Goal: Feedback & Contribution: Submit feedback/report problem

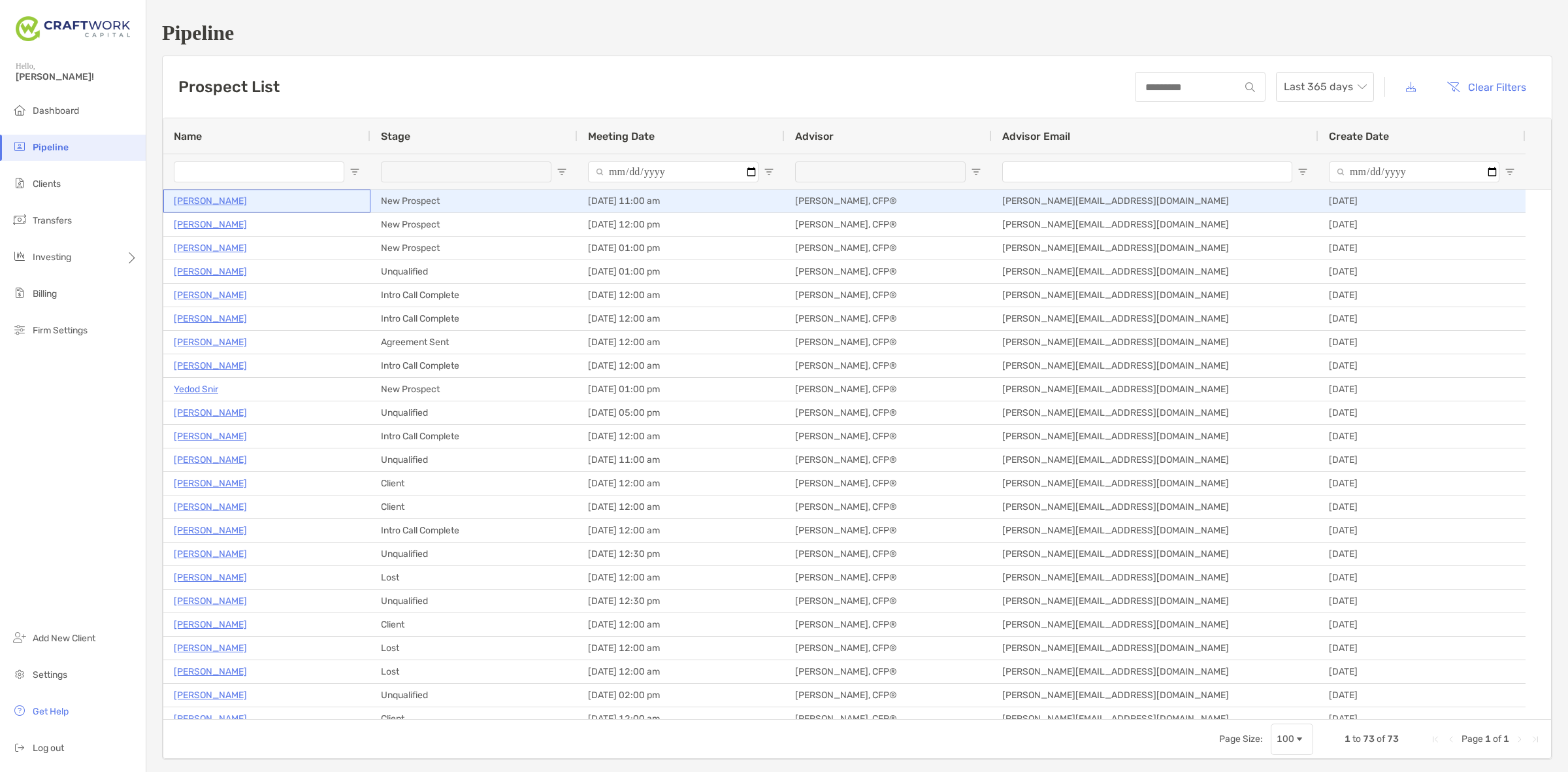
click at [197, 197] on p "[PERSON_NAME]" at bounding box center [210, 201] width 73 height 16
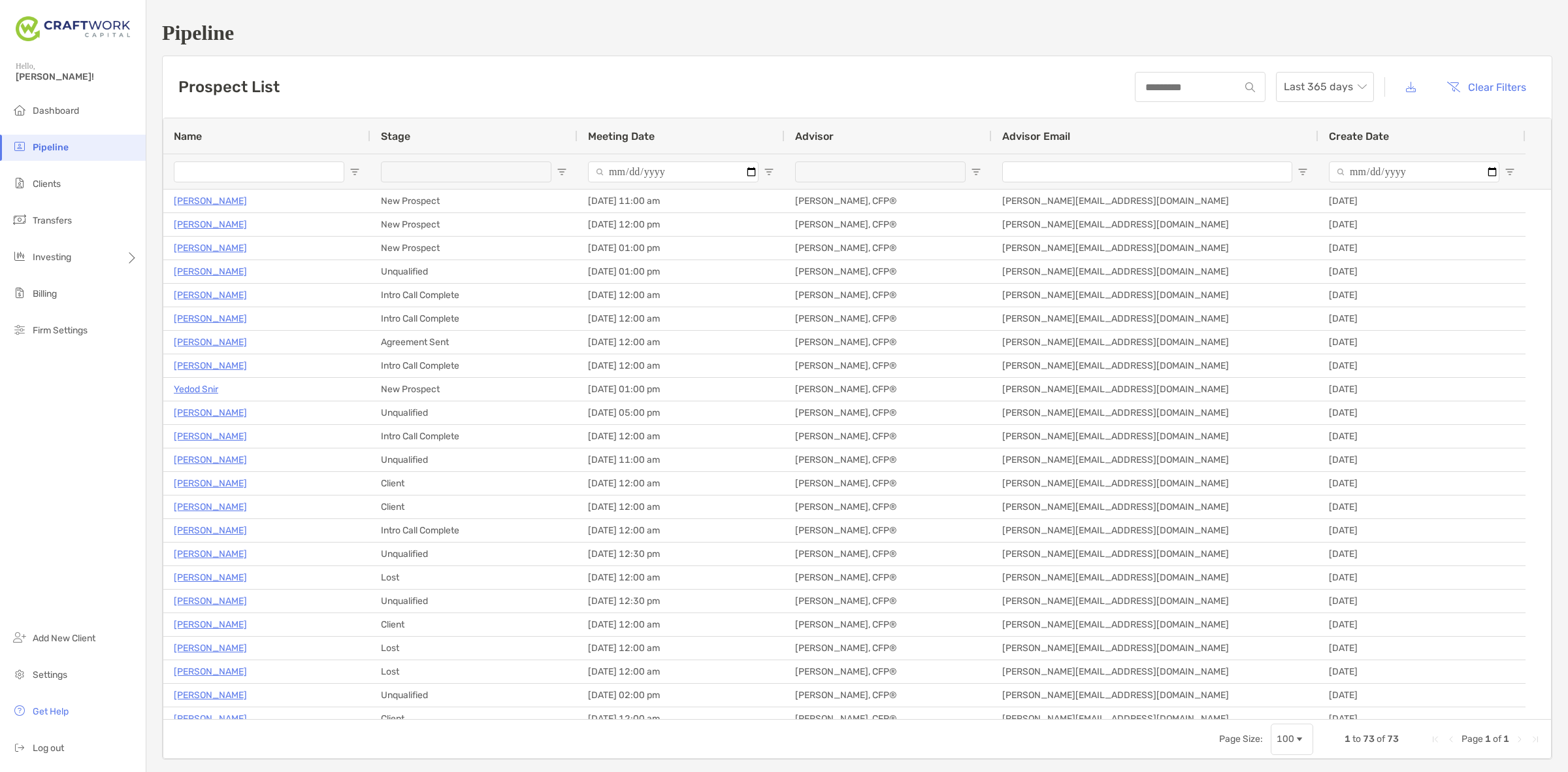
click at [1043, 75] on div "Prospect List Last 365 days Clear Filters" at bounding box center [857, 87] width 1389 height 61
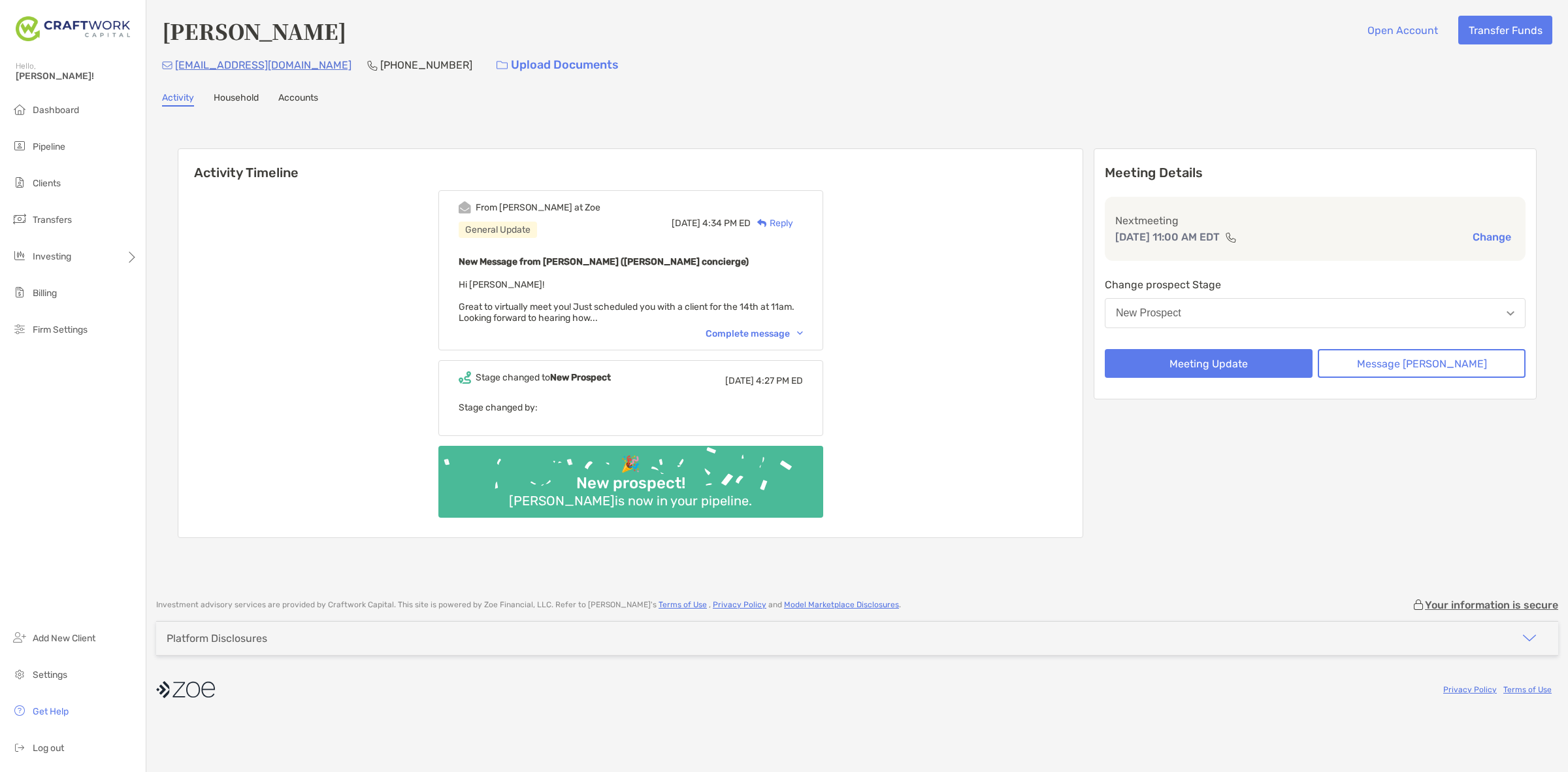
click at [775, 321] on div "From Erin at Zoe General Update Thu, Oct 9 4:34 PM ED Reply New Message from Er…" at bounding box center [631, 270] width 385 height 160
click at [758, 330] on div "Complete message" at bounding box center [754, 333] width 97 height 11
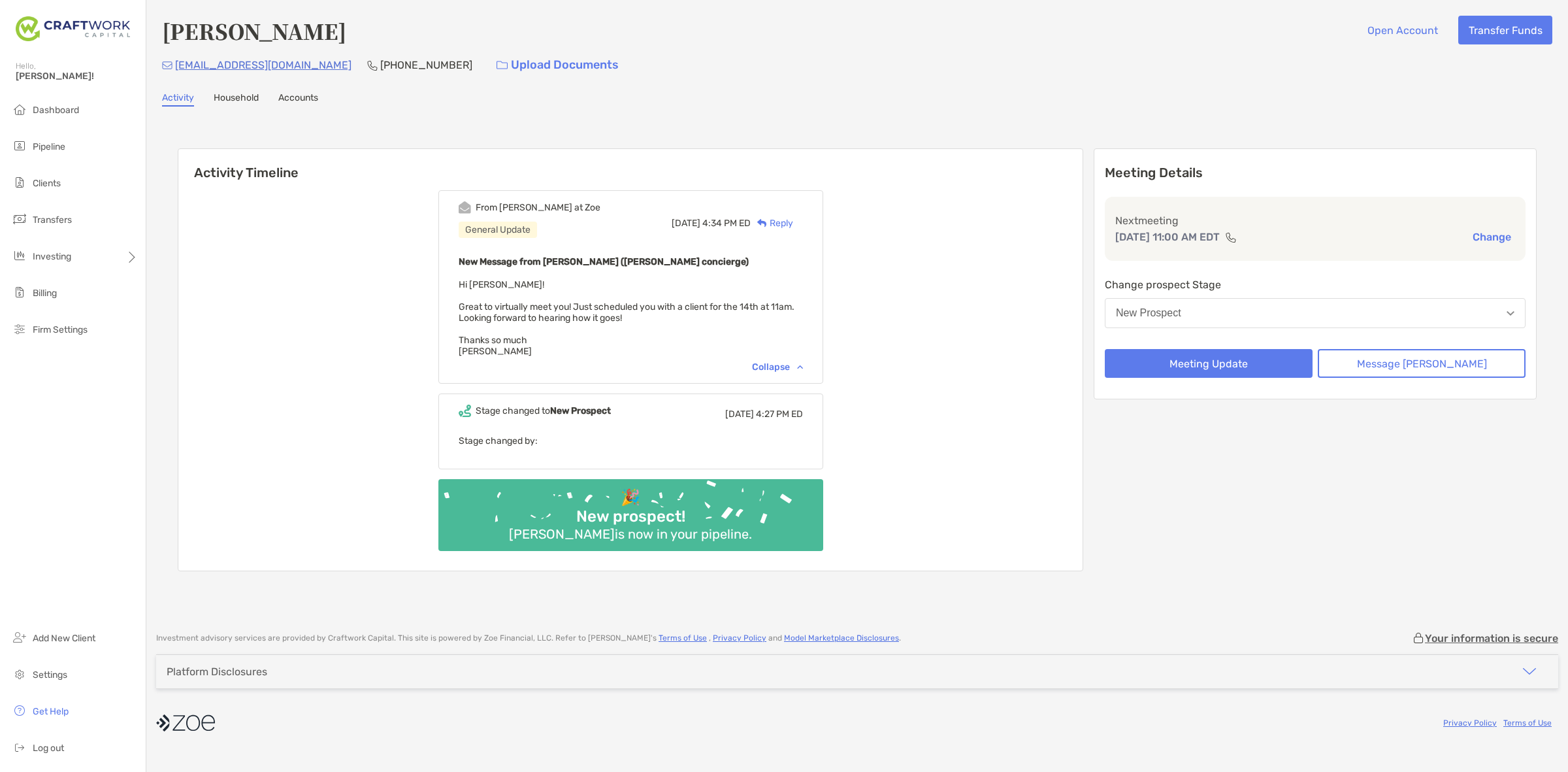
drag, startPoint x: 674, startPoint y: 325, endPoint x: 607, endPoint y: 329, distance: 67.1
click at [607, 329] on div "New Message from Erin Matyola (Zoe concierge) Hi Daniel! Great to virtually mee…" at bounding box center [631, 305] width 345 height 103
drag, startPoint x: 607, startPoint y: 329, endPoint x: 512, endPoint y: 300, distance: 99.3
click at [512, 300] on div "New Message from Erin Matyola (Zoe concierge) Hi Daniel! Great to virtually mee…" at bounding box center [631, 305] width 345 height 103
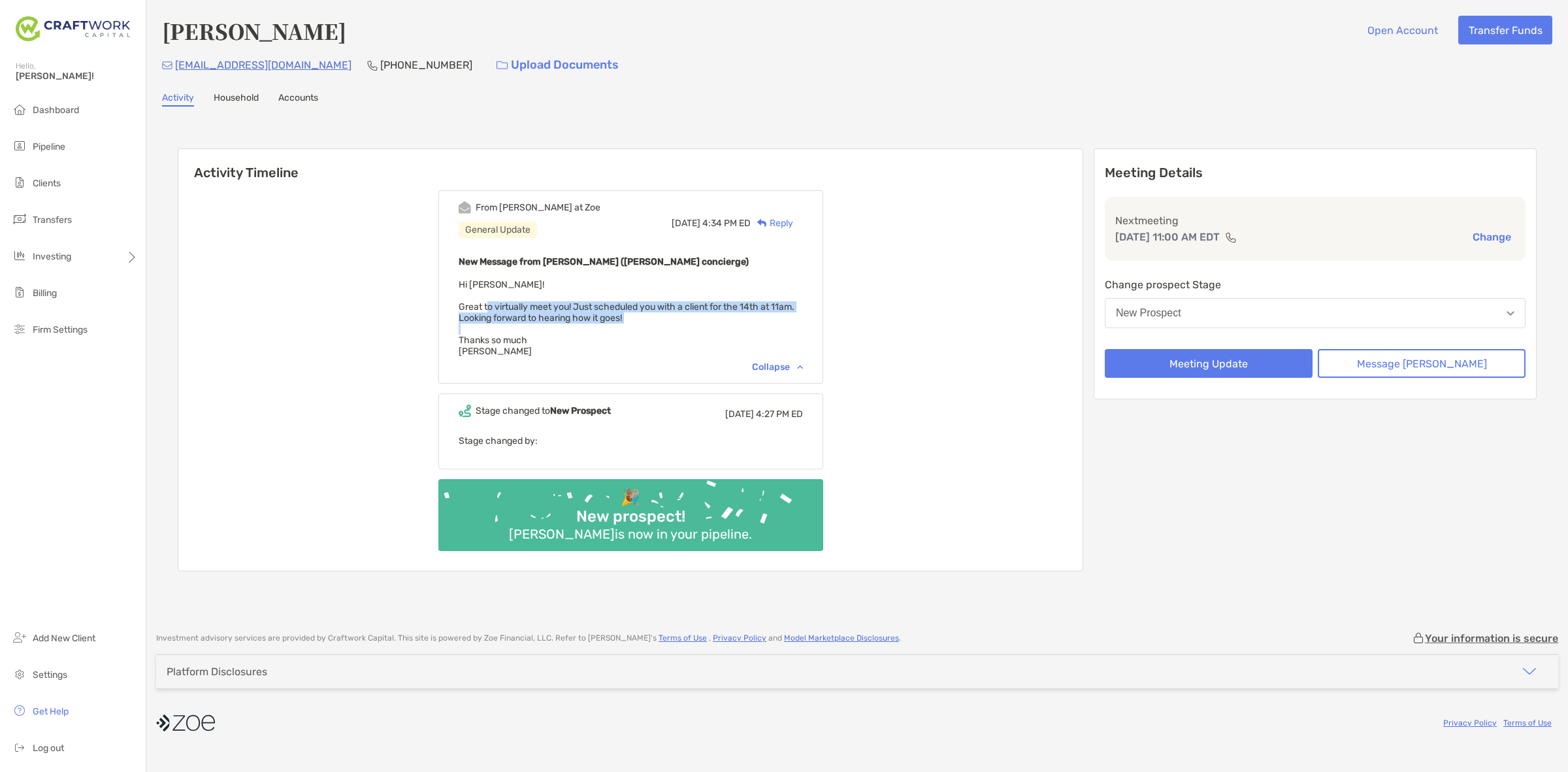
click at [512, 300] on span "Hi Daniel! Great to virtually meet you! Just scheduled you with a client for th…" at bounding box center [627, 318] width 336 height 78
drag, startPoint x: 528, startPoint y: 306, endPoint x: 678, endPoint y: 347, distance: 155.5
click at [678, 347] on div "New Message from Erin Matyola (Zoe concierge) Hi Daniel! Great to virtually mee…" at bounding box center [631, 305] width 345 height 103
drag, startPoint x: 279, startPoint y: 72, endPoint x: 173, endPoint y: 74, distance: 106.0
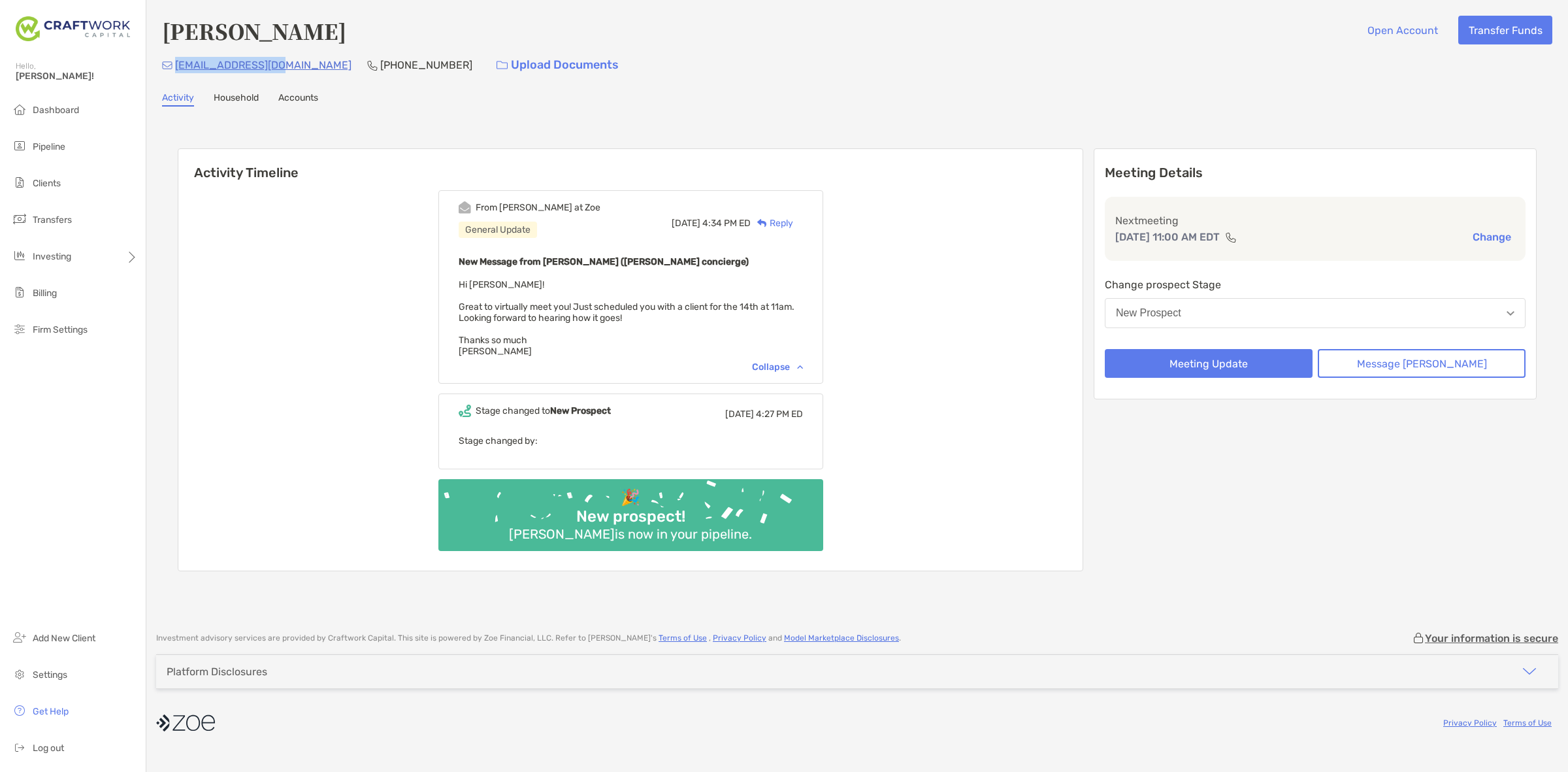
click at [173, 74] on div "jtsnyder61@msn.com (410) 739-4081 Upload Documents" at bounding box center [857, 65] width 1391 height 28
copy p "jtsnyder61@msn.com"
drag, startPoint x: 381, startPoint y: 69, endPoint x: 308, endPoint y: 73, distance: 73.1
click at [308, 73] on div "jtsnyder61@msn.com (410) 739-4081 Upload Documents" at bounding box center [857, 65] width 1391 height 28
copy p "(410) 739-4081"
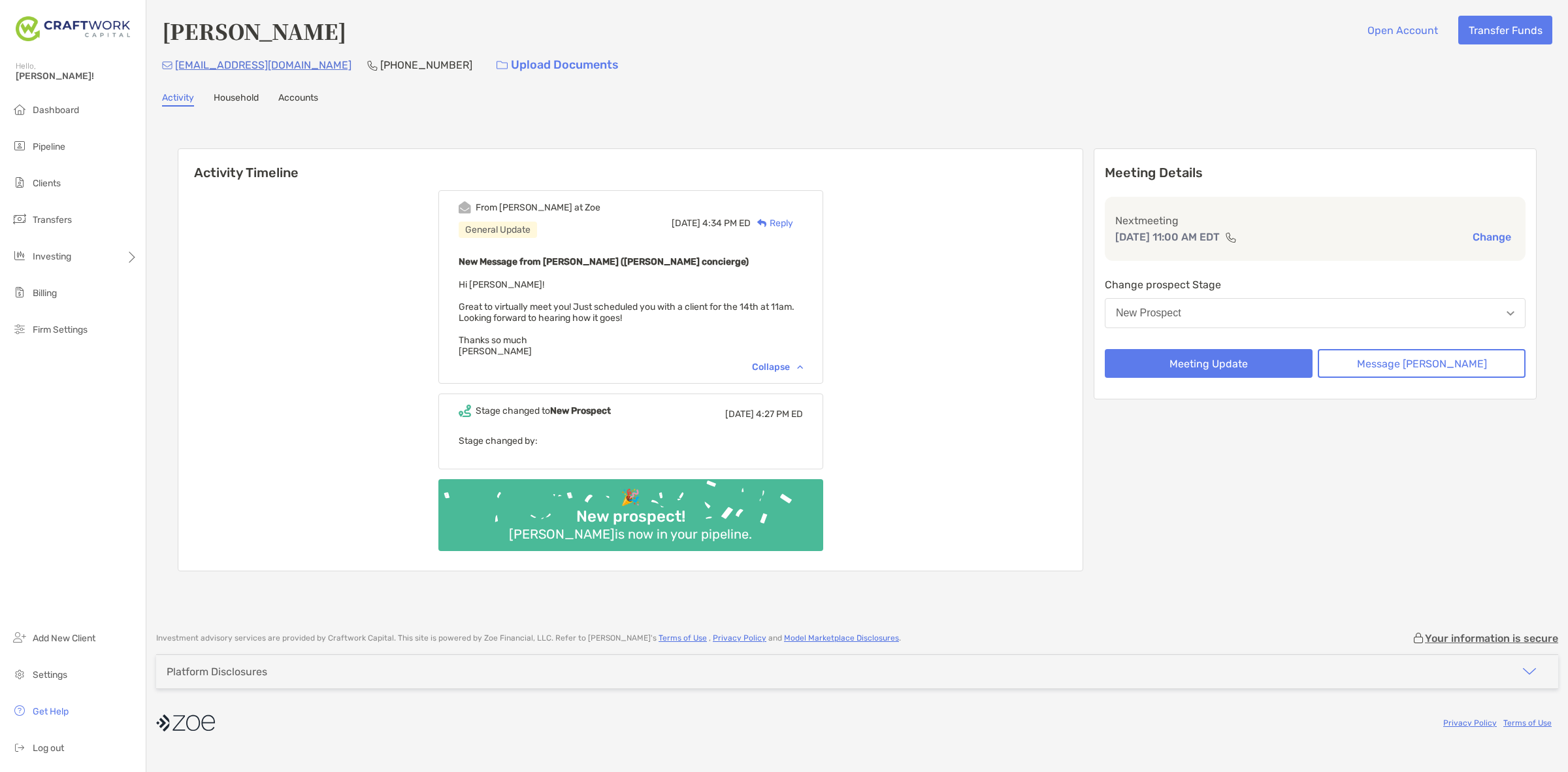
click at [1023, 222] on div "From Erin at Zoe General Update Thu, Oct 9 4:34 PM ED Reply New Message from Er…" at bounding box center [631, 375] width 904 height 390
click at [1245, 356] on button "Meeting Update" at bounding box center [1209, 363] width 208 height 29
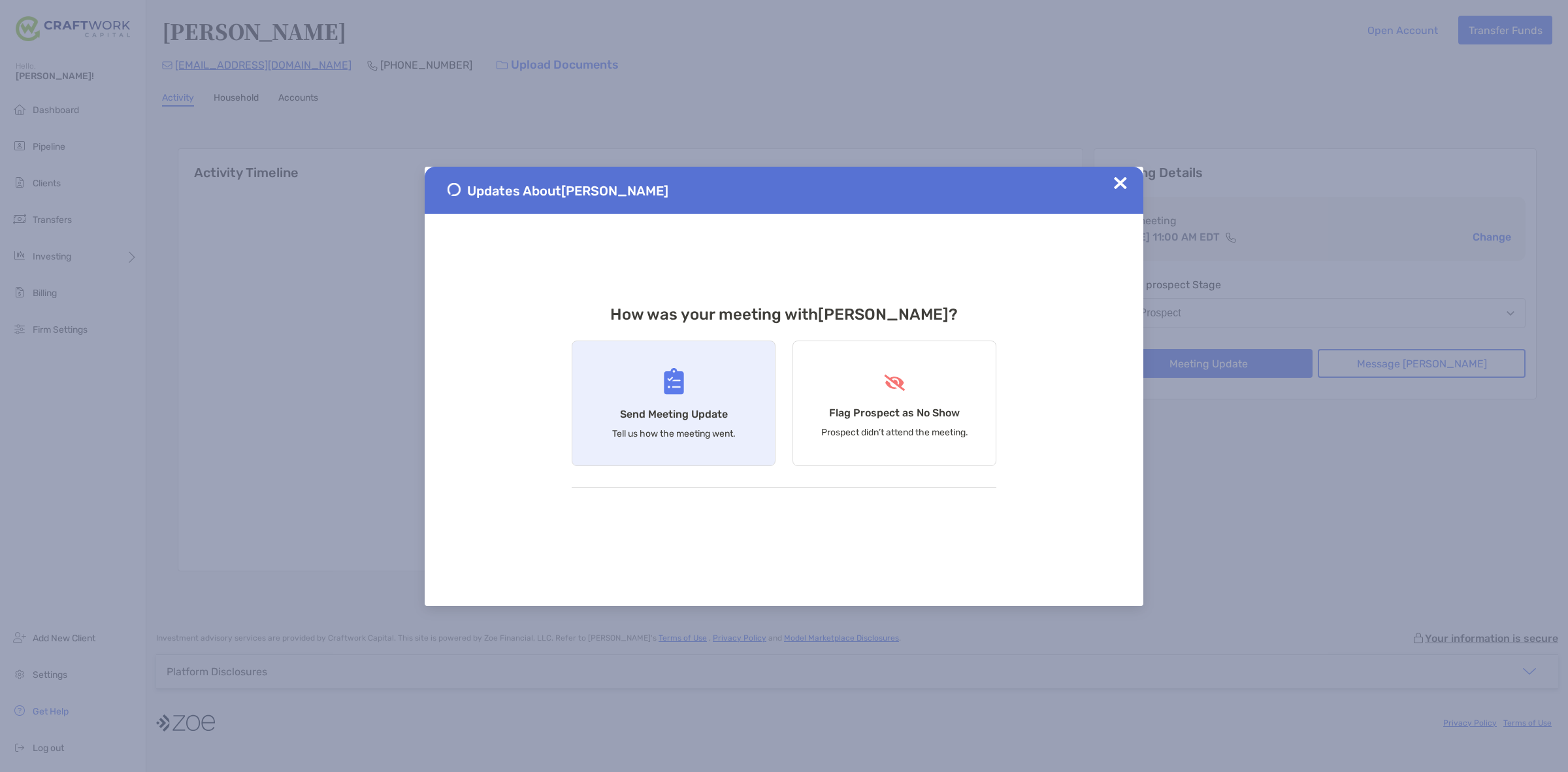
click at [733, 405] on div "Send Meeting Update Tell us how the meeting went." at bounding box center [673, 403] width 204 height 126
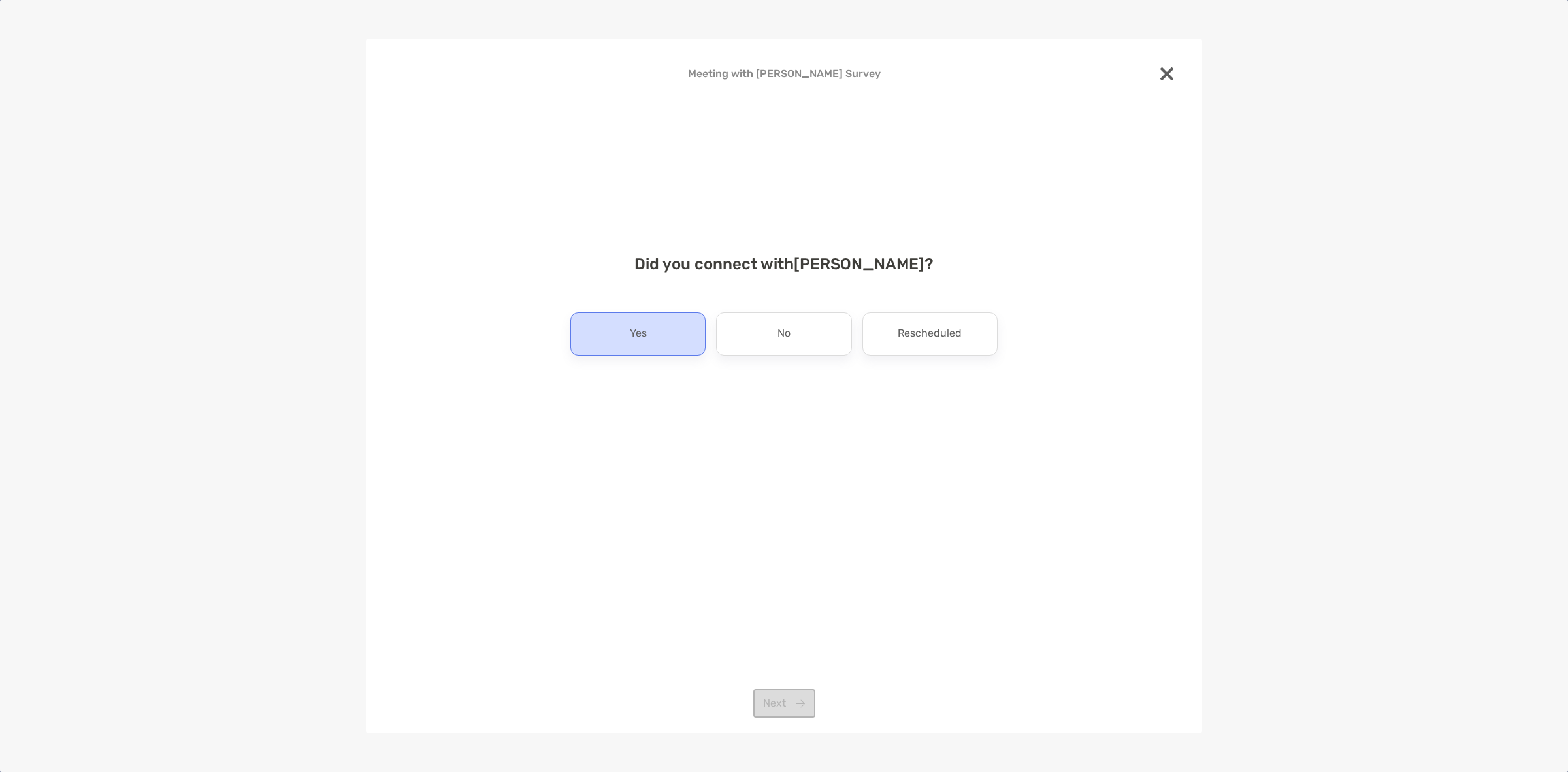
click at [685, 320] on div "Yes" at bounding box center [638, 334] width 135 height 43
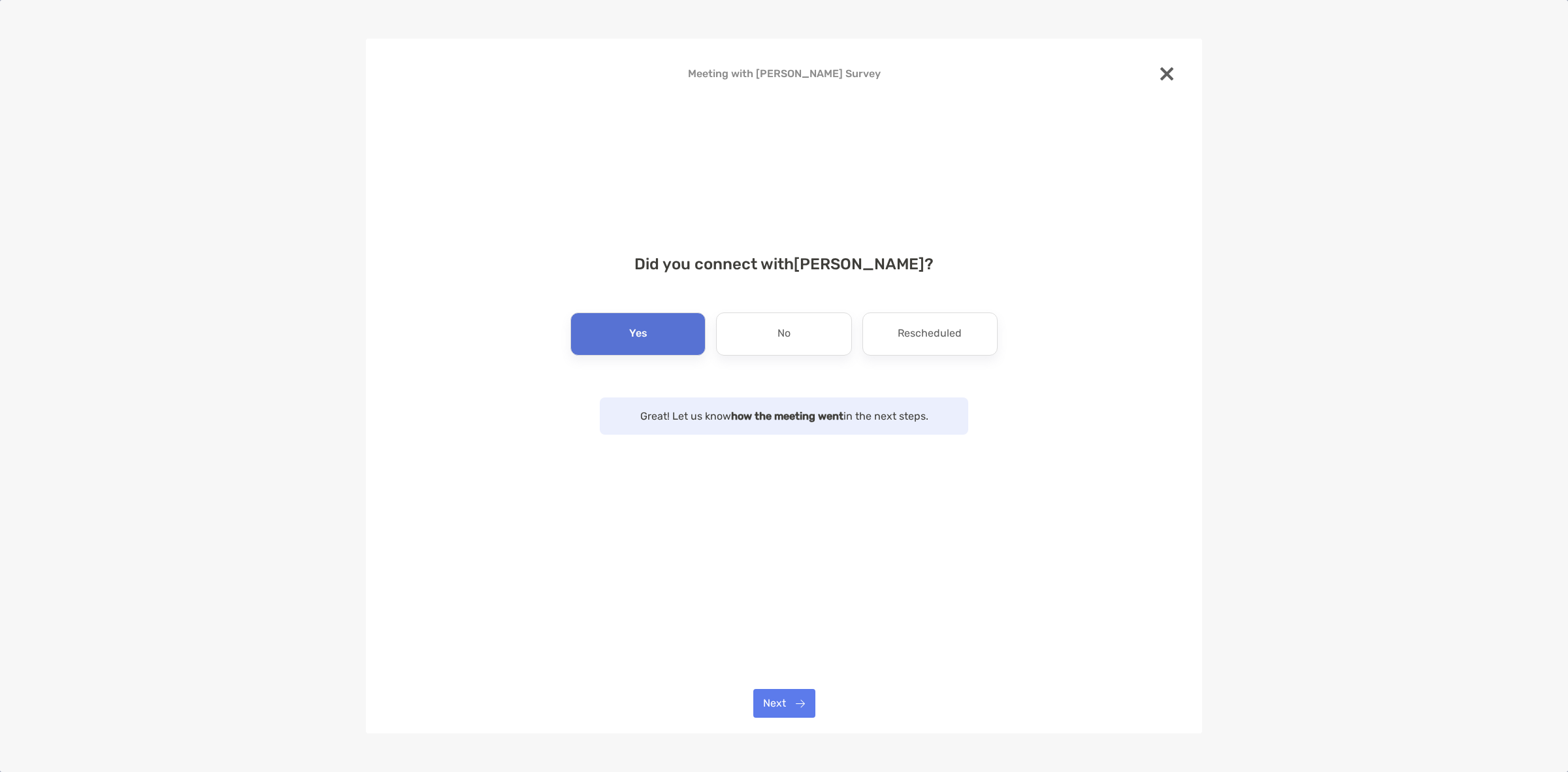
click at [798, 688] on div "Meeting with John Snyder Survey Did you connect with John Snyder ? Yes No Resch…" at bounding box center [784, 386] width 836 height 695
click at [785, 691] on button "Next" at bounding box center [785, 703] width 62 height 29
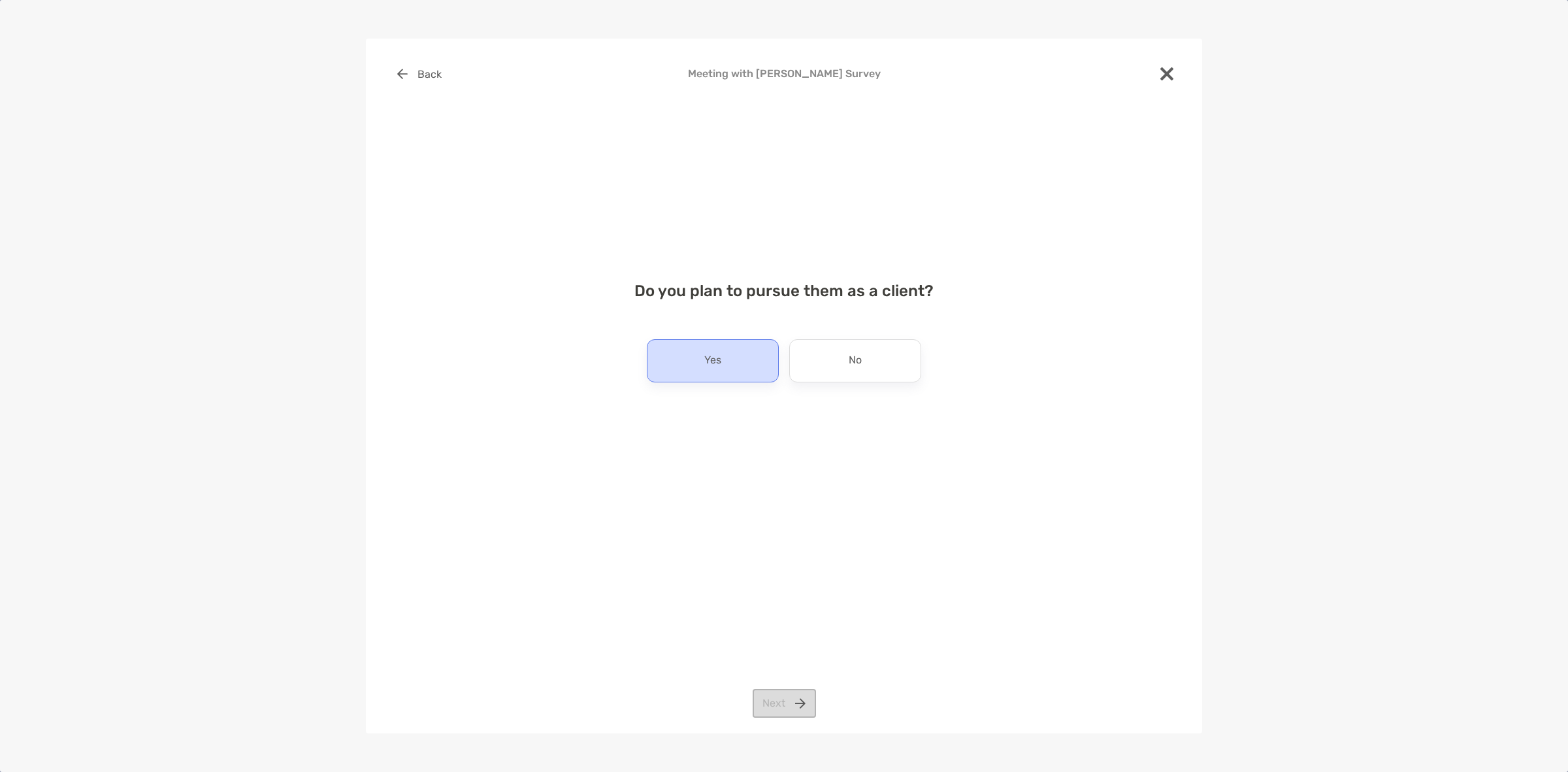
click at [740, 353] on div "Yes" at bounding box center [713, 361] width 132 height 43
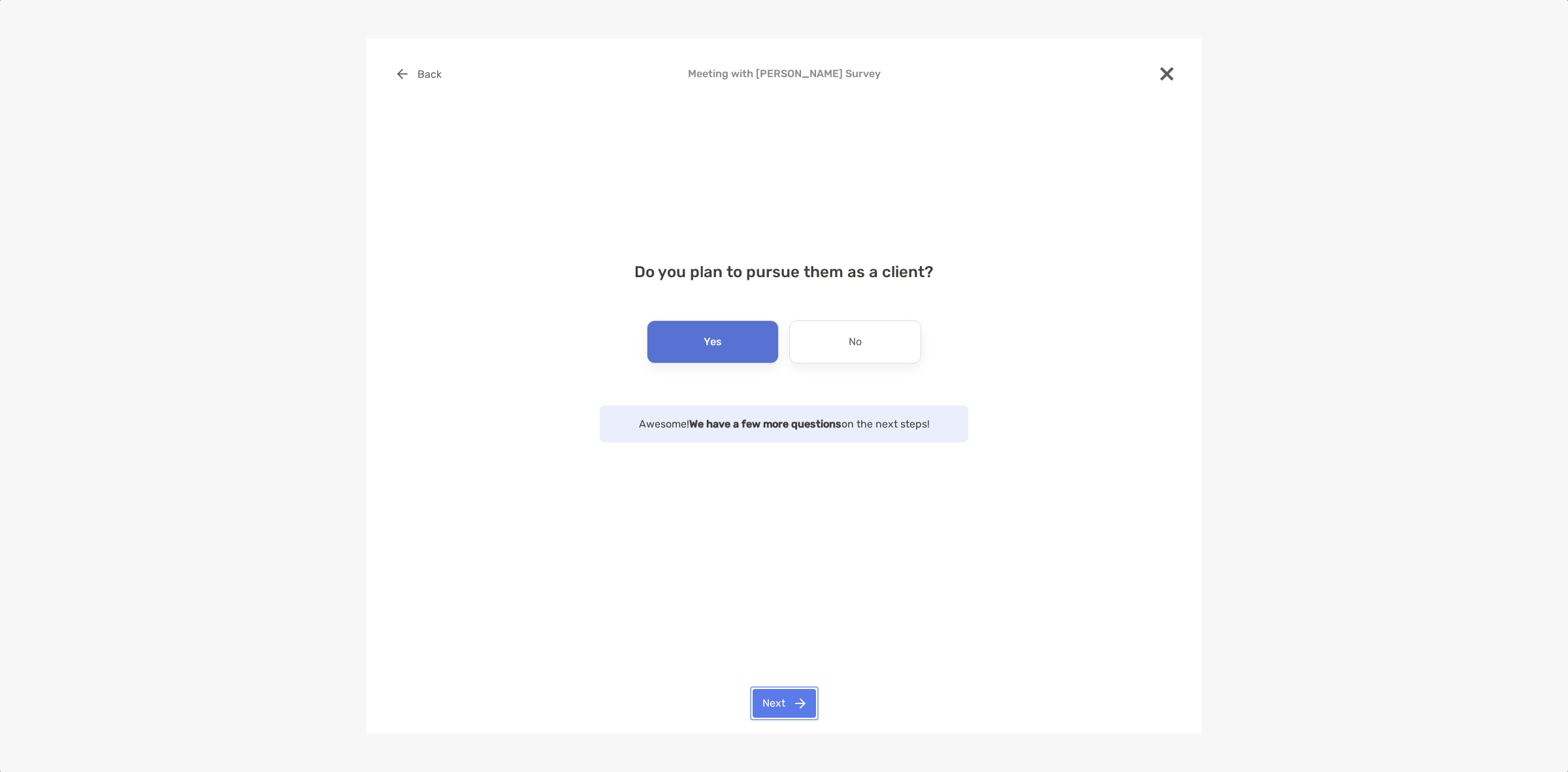
click at [809, 700] on button "Next" at bounding box center [785, 703] width 63 height 29
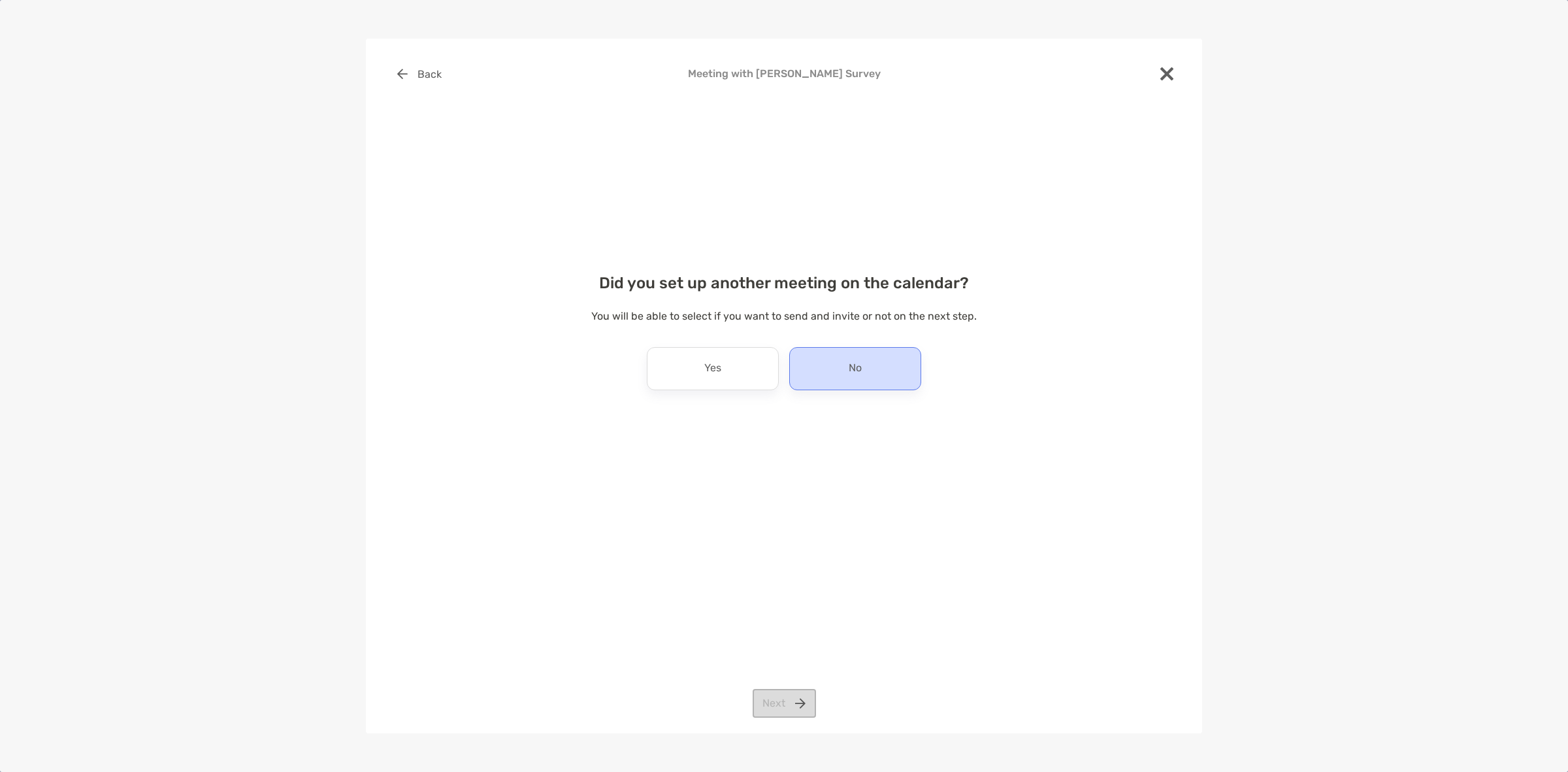
click at [847, 365] on div "No" at bounding box center [855, 369] width 132 height 43
drag, startPoint x: 798, startPoint y: 720, endPoint x: 799, endPoint y: 705, distance: 15.0
click at [798, 716] on div "Back Meeting with John Snyder Survey Did you set up another meeting on the cale…" at bounding box center [784, 386] width 836 height 695
drag, startPoint x: 799, startPoint y: 704, endPoint x: 803, endPoint y: 609, distance: 95.1
click at [801, 704] on button "Next" at bounding box center [785, 703] width 63 height 29
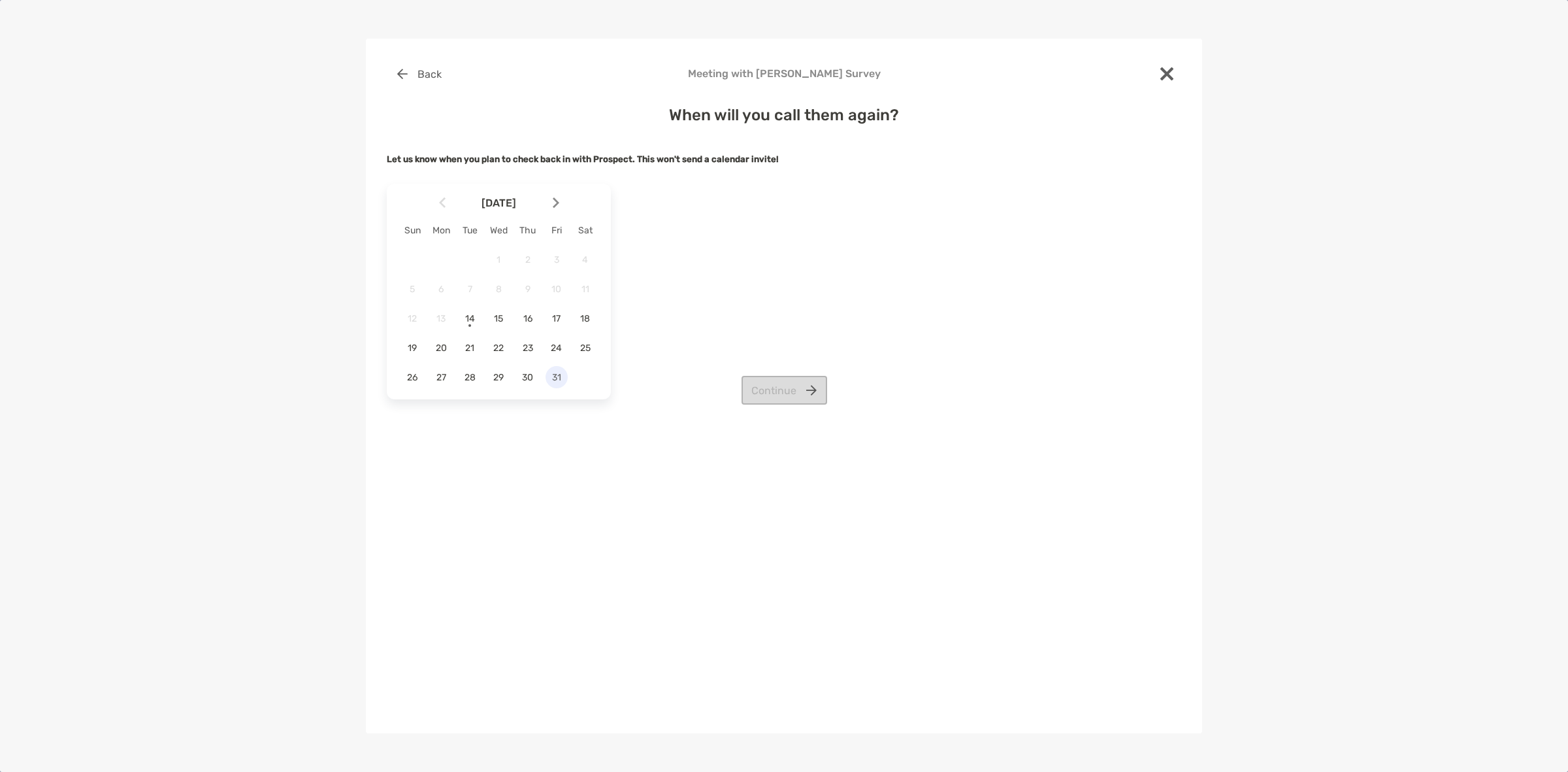
click at [559, 374] on span "31" at bounding box center [556, 377] width 22 height 11
click at [756, 396] on button "Continue" at bounding box center [784, 390] width 85 height 29
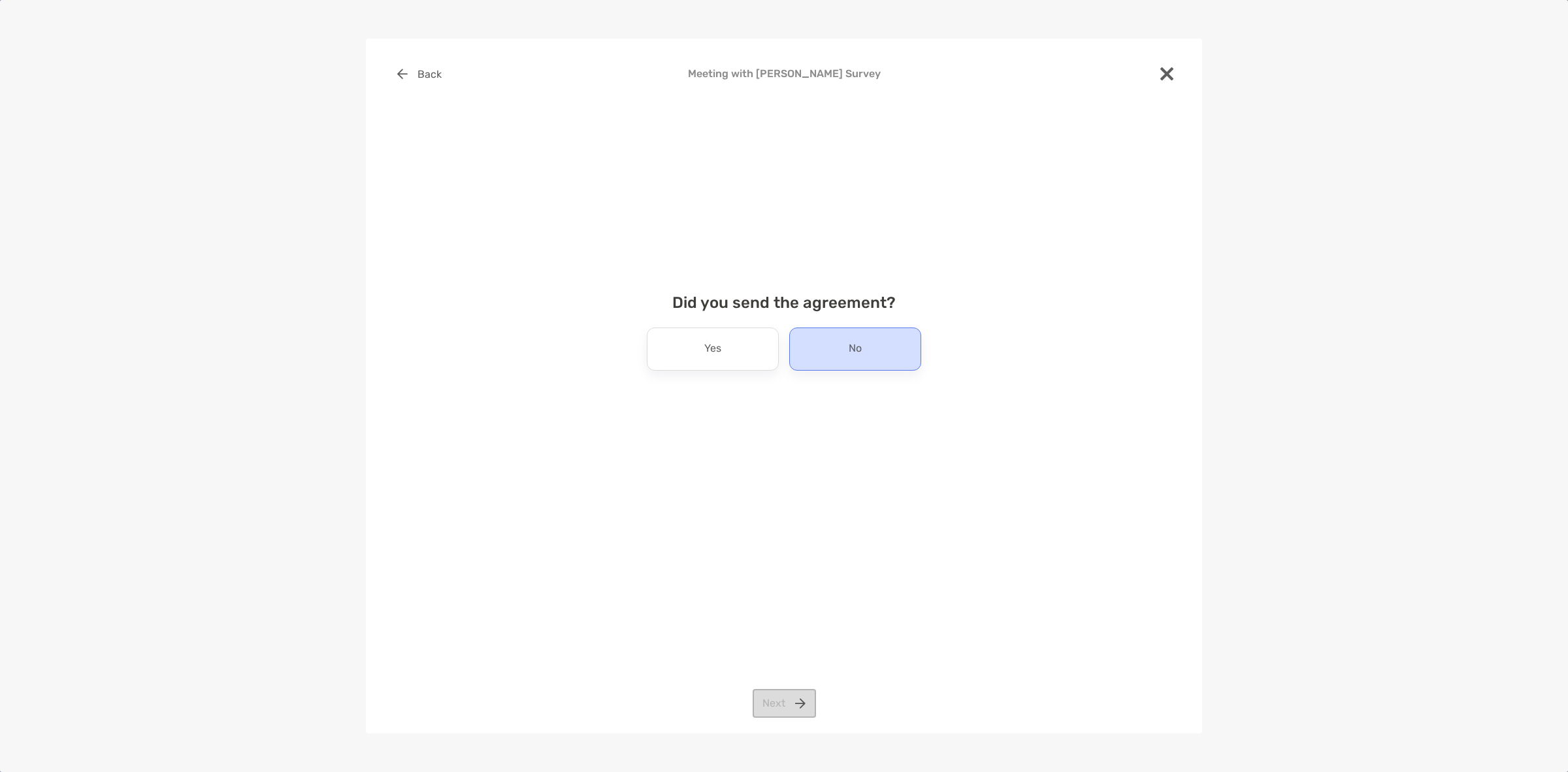
click at [903, 361] on div "No" at bounding box center [855, 349] width 132 height 43
click at [777, 706] on button "Next" at bounding box center [785, 703] width 63 height 29
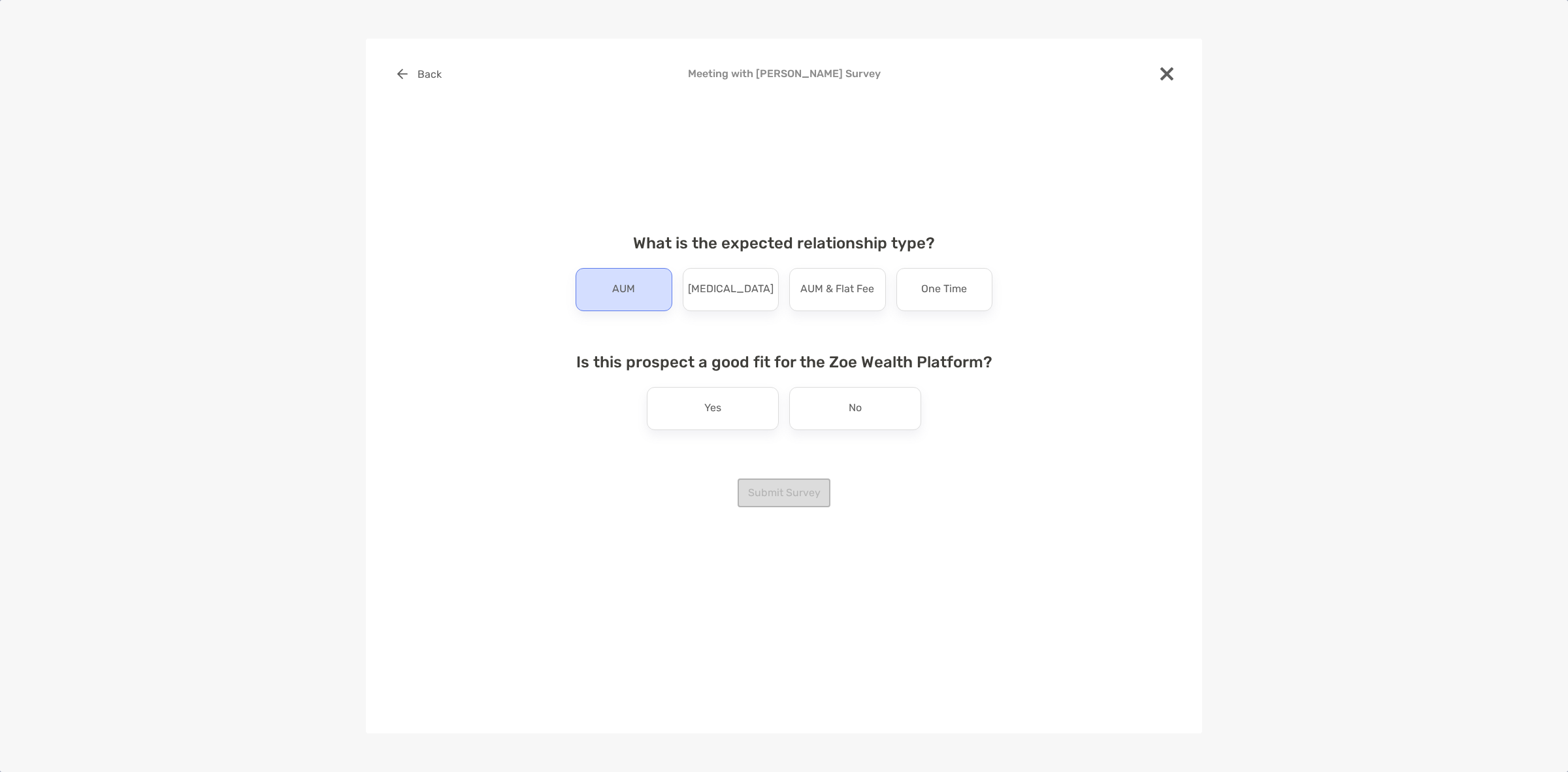
click at [645, 308] on div "AUM" at bounding box center [624, 290] width 97 height 43
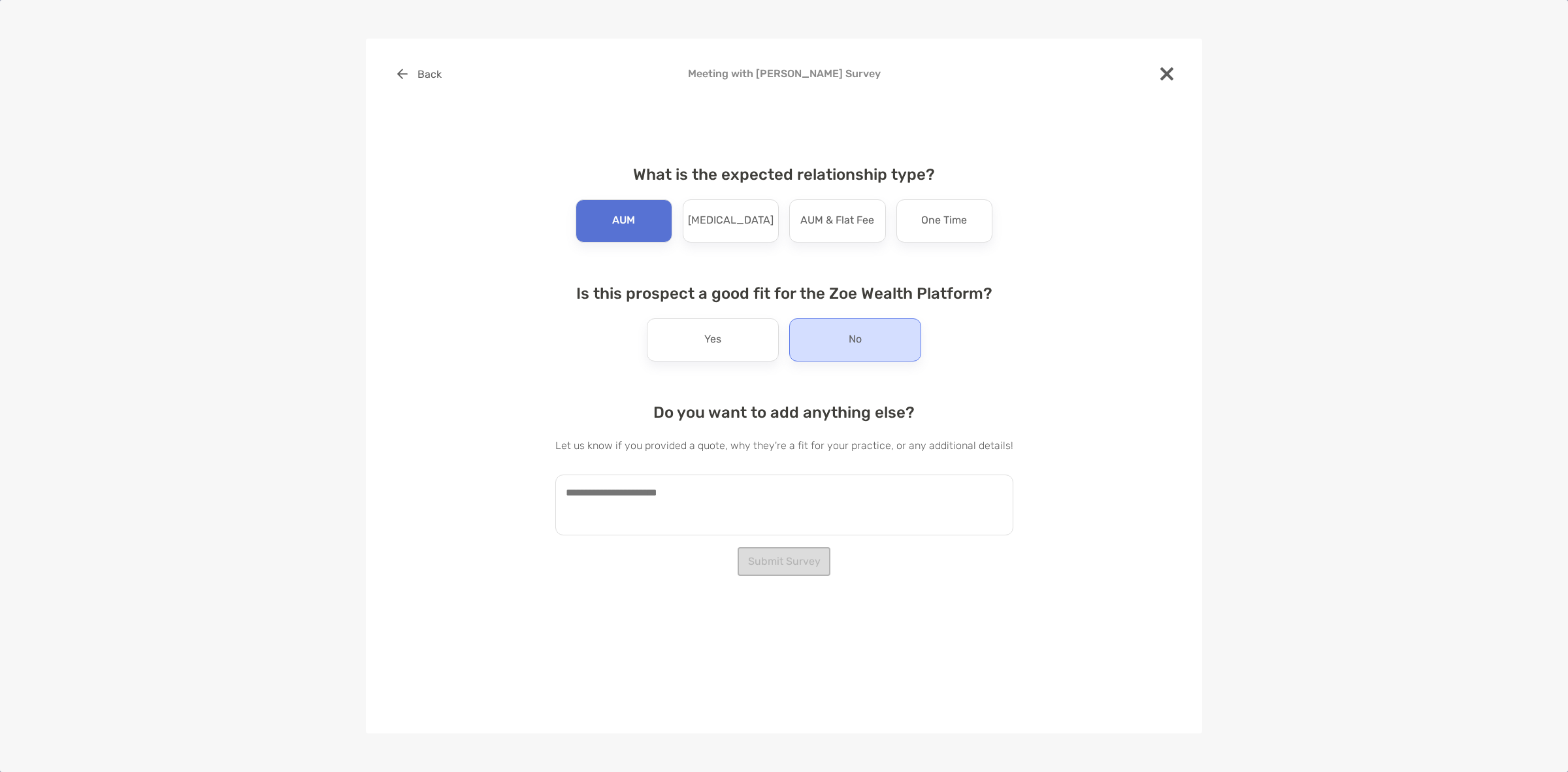
click at [834, 331] on div "No" at bounding box center [855, 340] width 132 height 43
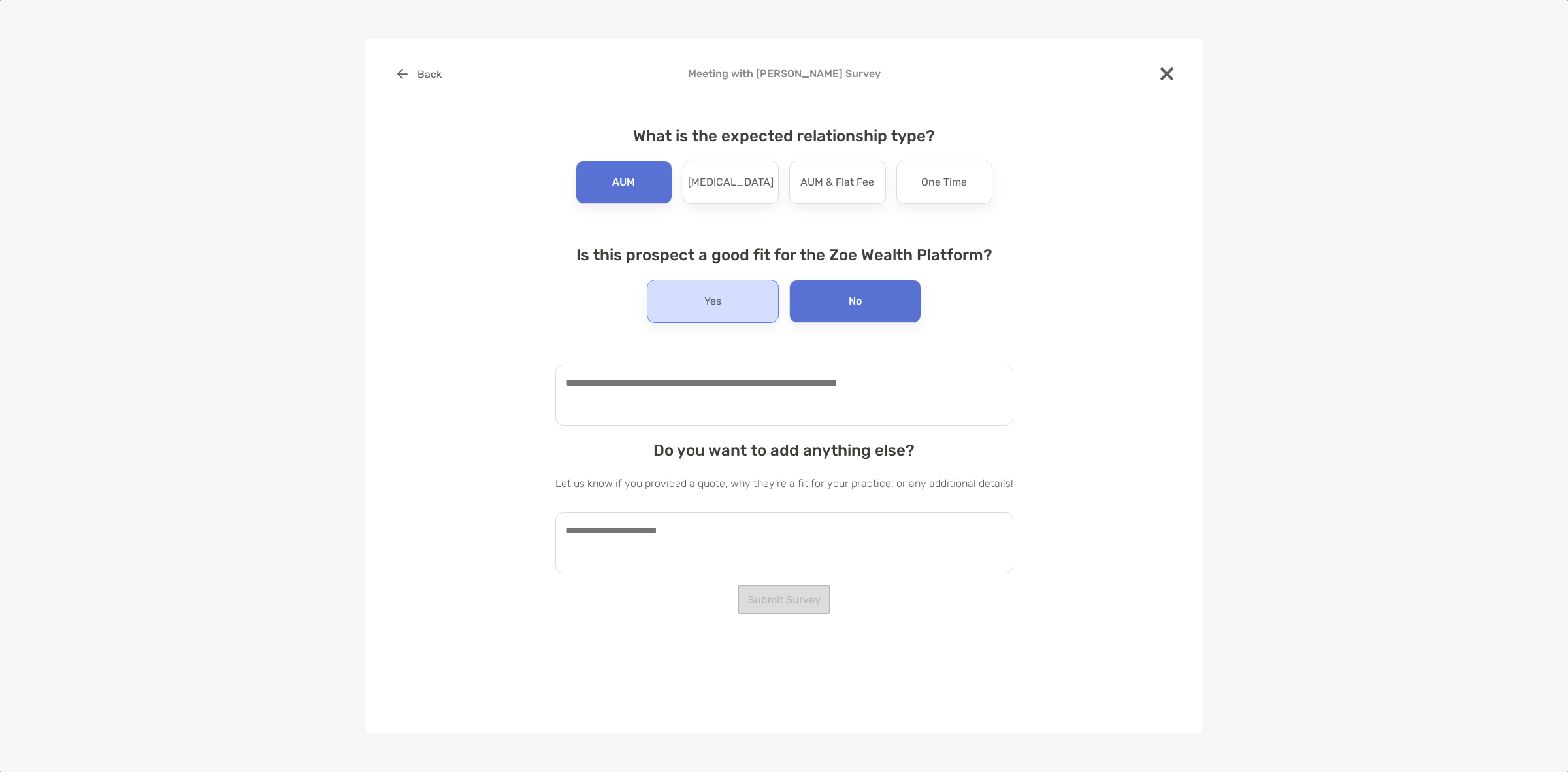
click at [730, 323] on div "Yes" at bounding box center [713, 301] width 132 height 43
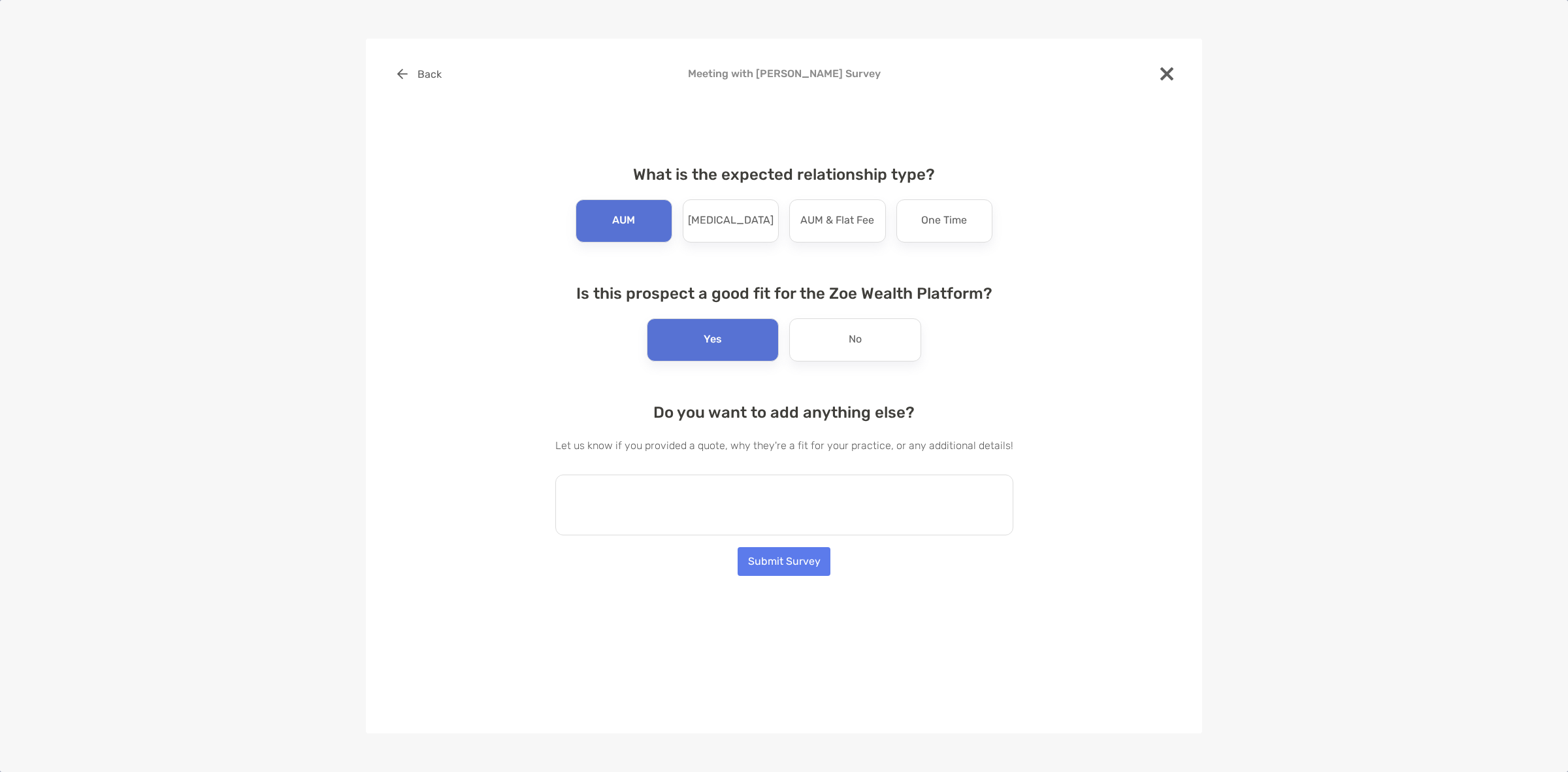
click at [758, 533] on textarea at bounding box center [785, 505] width 458 height 60
type textarea "*"
type textarea "****"
type textarea "**********"
click at [773, 554] on button "Submit Survey" at bounding box center [784, 561] width 93 height 29
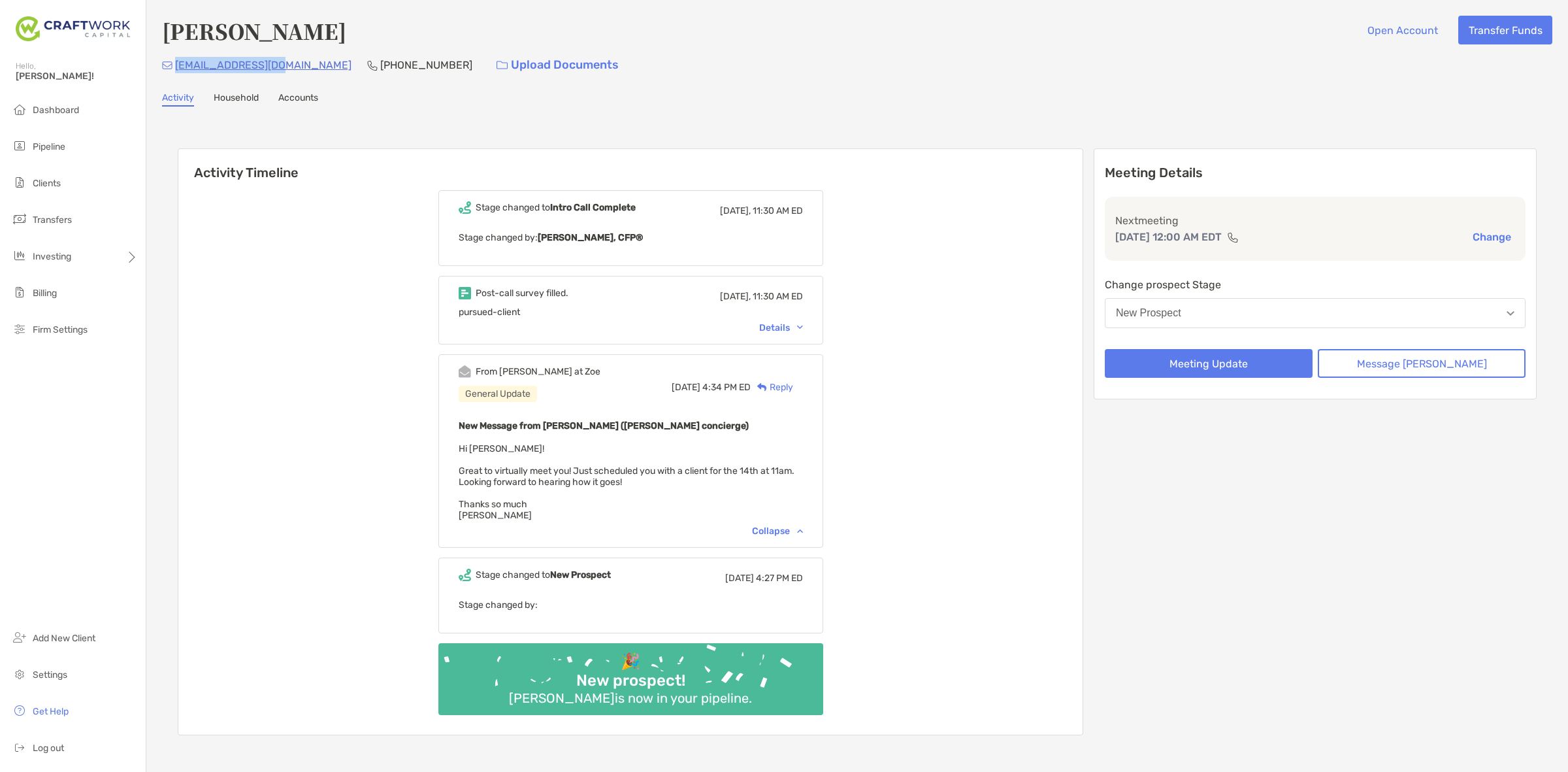
drag, startPoint x: 267, startPoint y: 62, endPoint x: 173, endPoint y: 73, distance: 94.6
click at [173, 73] on div "jtsnyder61@msn.com" at bounding box center [257, 65] width 189 height 28
copy p "jtsnyder61@msn.com"
